Goal: Information Seeking & Learning: Learn about a topic

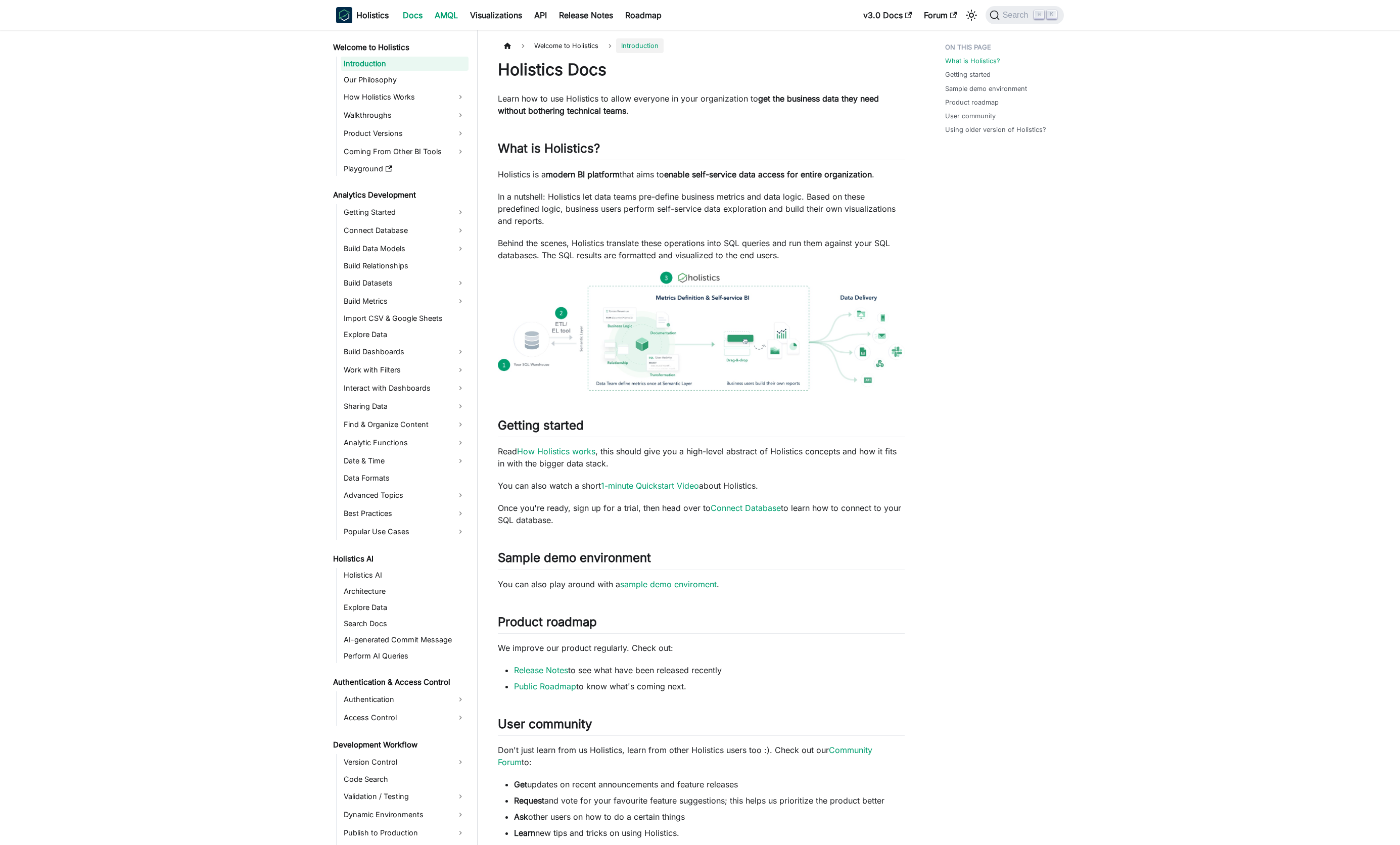
click at [449, 16] on link "AMQL" at bounding box center [446, 15] width 36 height 16
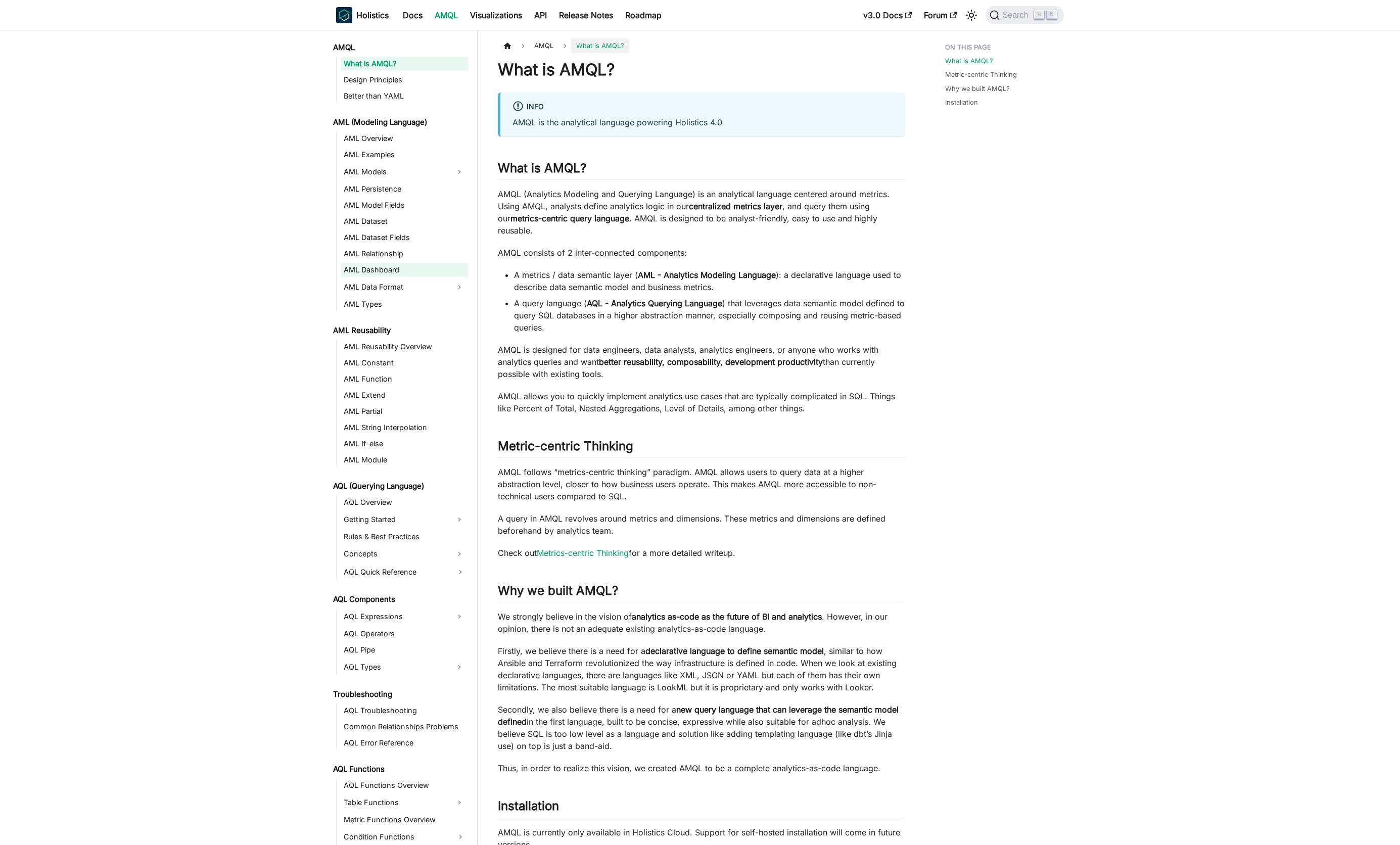
click at [352, 271] on link "AML Dashboard" at bounding box center [405, 270] width 128 height 14
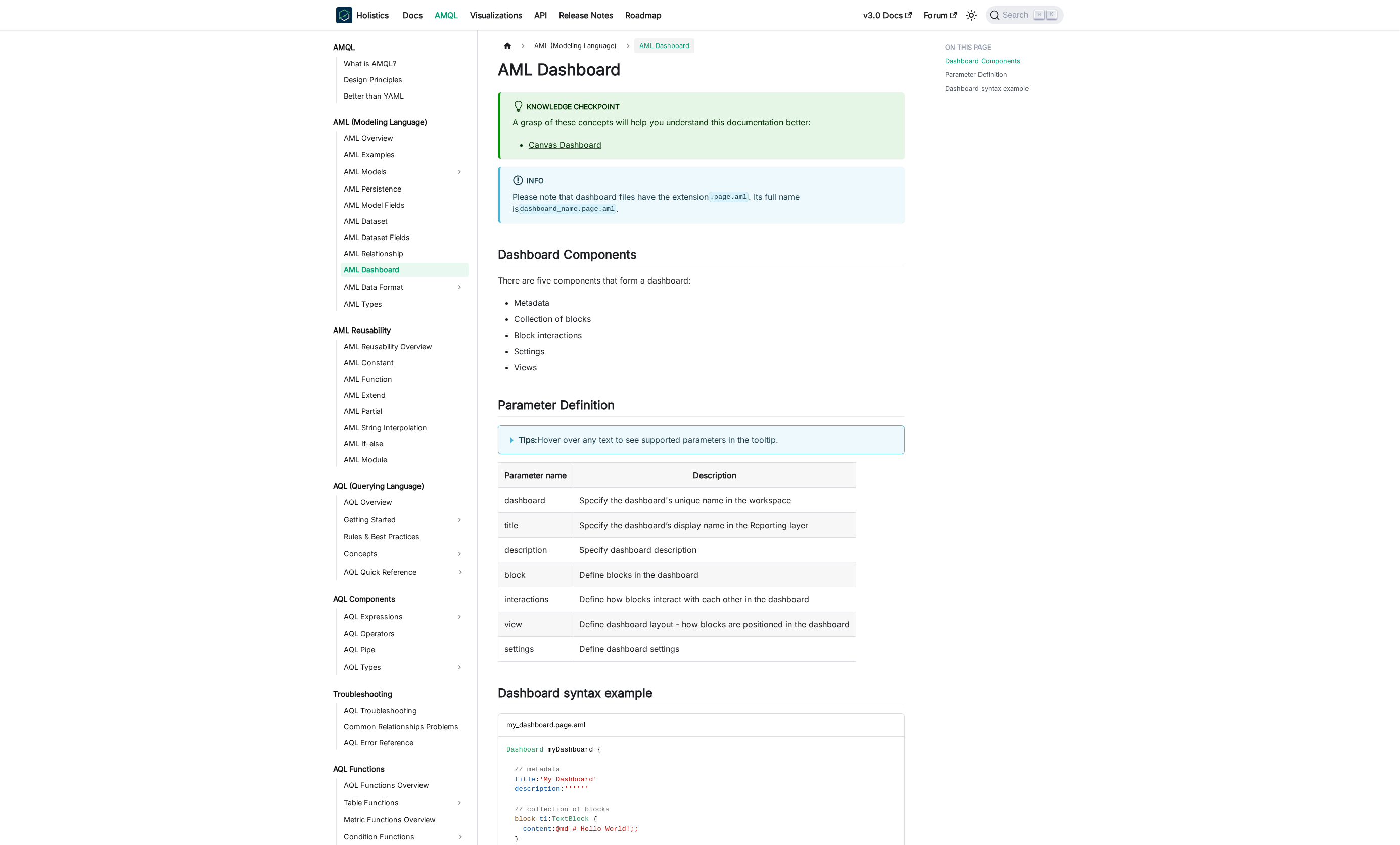
click at [511, 441] on summary "Tips: Hover over any text to see supported parameters in the tooltip." at bounding box center [700, 439] width 382 height 12
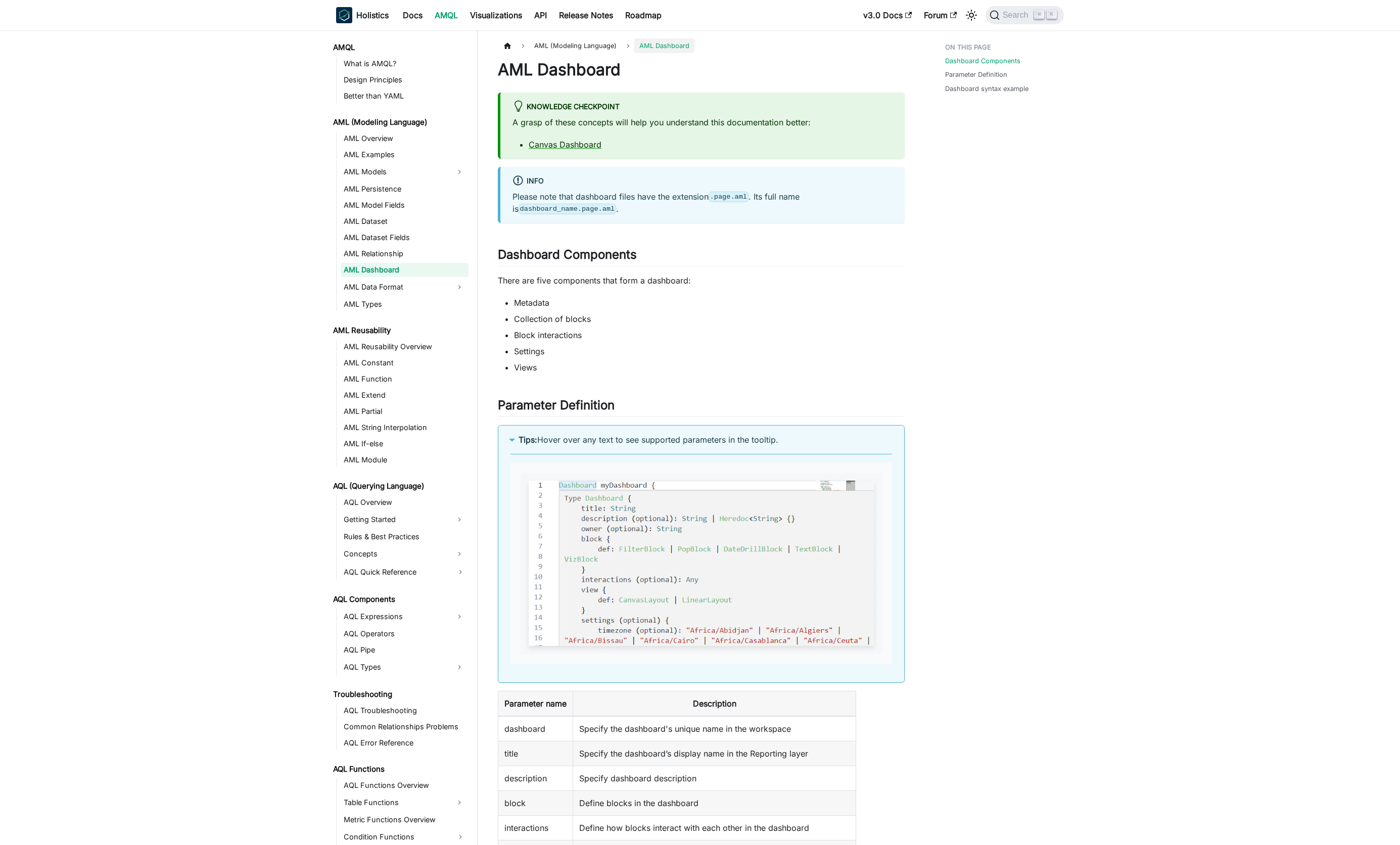
drag, startPoint x: 688, startPoint y: 525, endPoint x: 742, endPoint y: 554, distance: 61.3
